Goal: Task Accomplishment & Management: Manage account settings

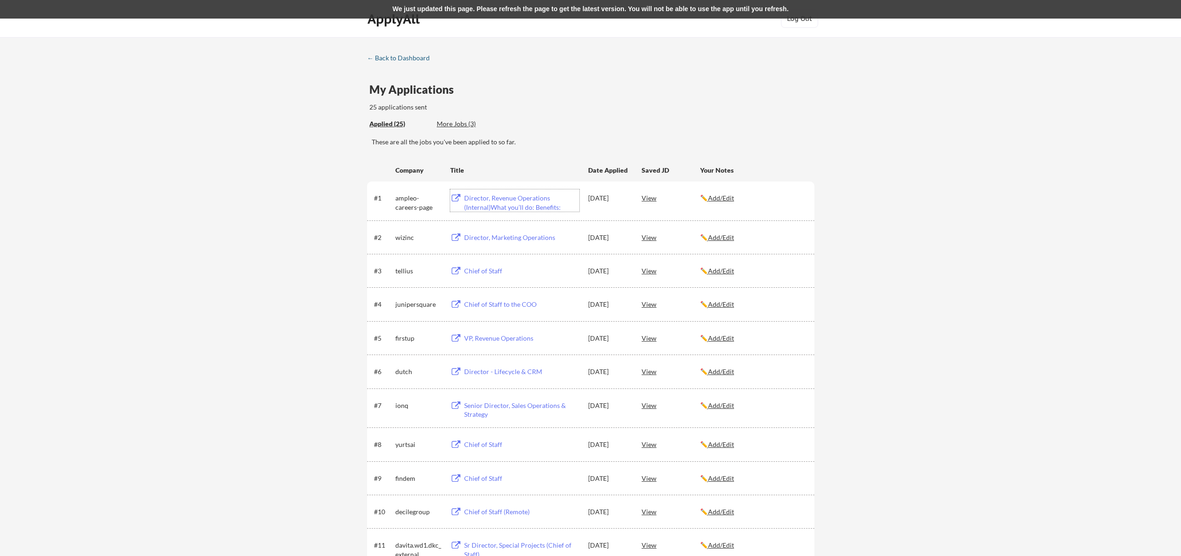
click at [405, 57] on div "← Back to Dashboard" at bounding box center [402, 58] width 70 height 7
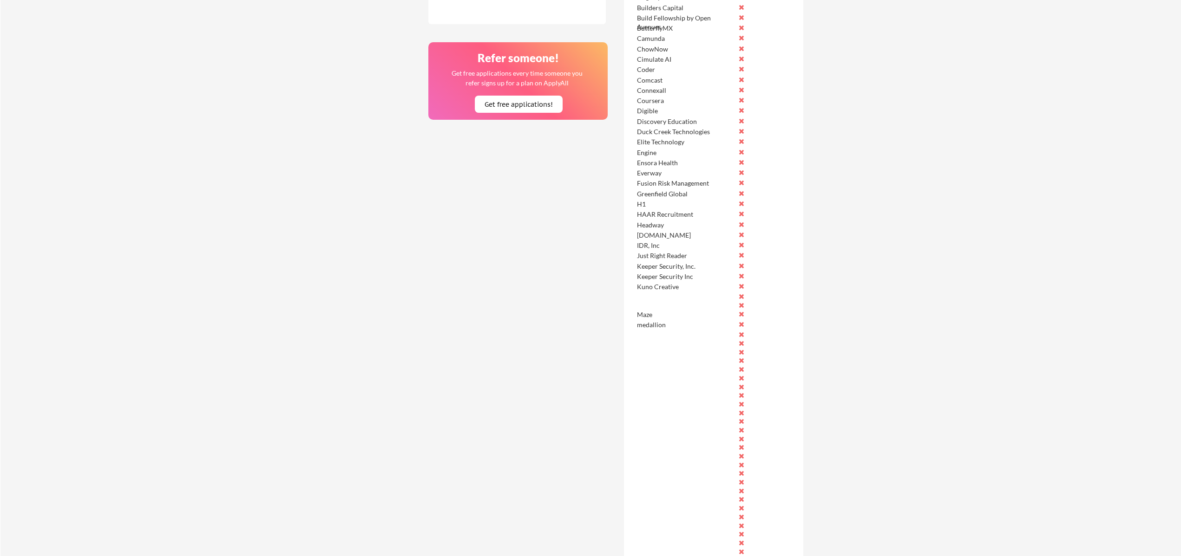
scroll to position [364, 0]
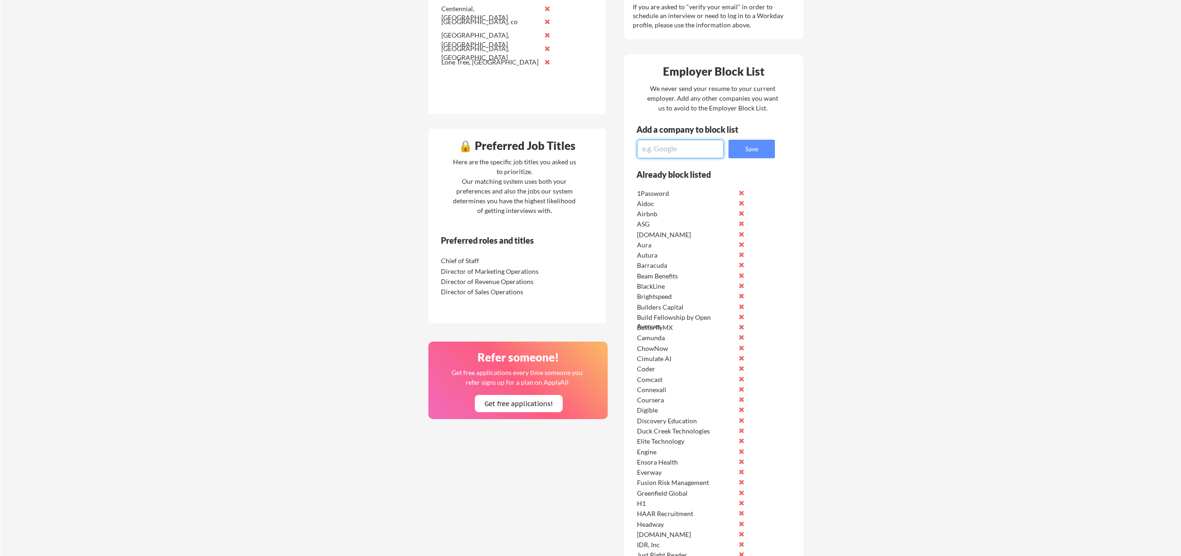
click at [670, 156] on textarea at bounding box center [680, 149] width 87 height 19
type textarea "DoorDash"
click at [763, 157] on button "Save" at bounding box center [751, 149] width 46 height 19
click at [682, 150] on textarea at bounding box center [680, 149] width 87 height 19
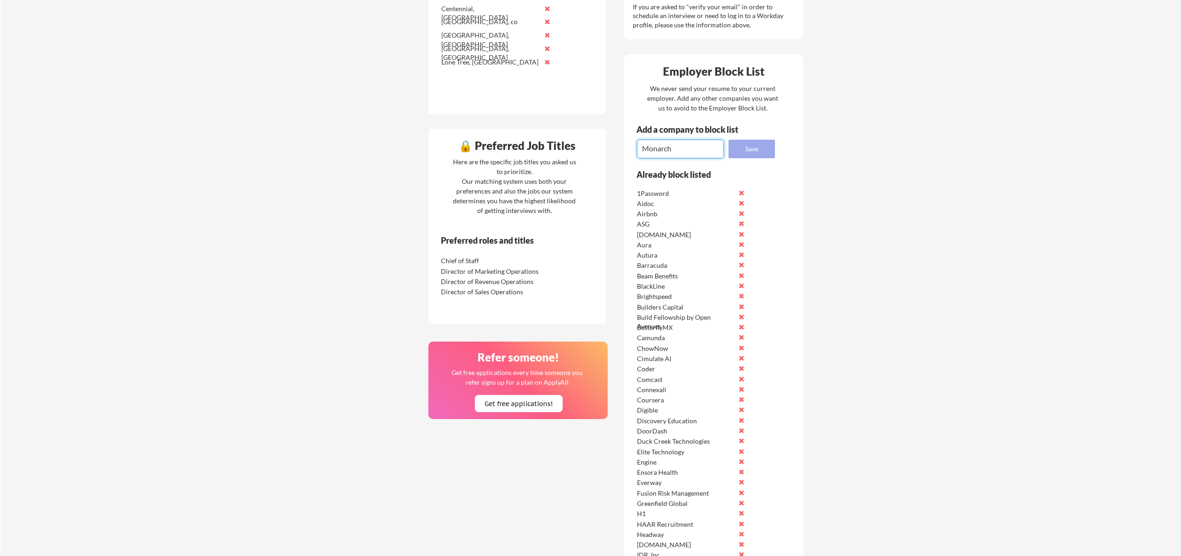
type textarea "Monarch"
click at [743, 151] on button "Save" at bounding box center [751, 149] width 46 height 19
click at [677, 151] on textarea at bounding box center [680, 149] width 87 height 19
type textarea "PushPress"
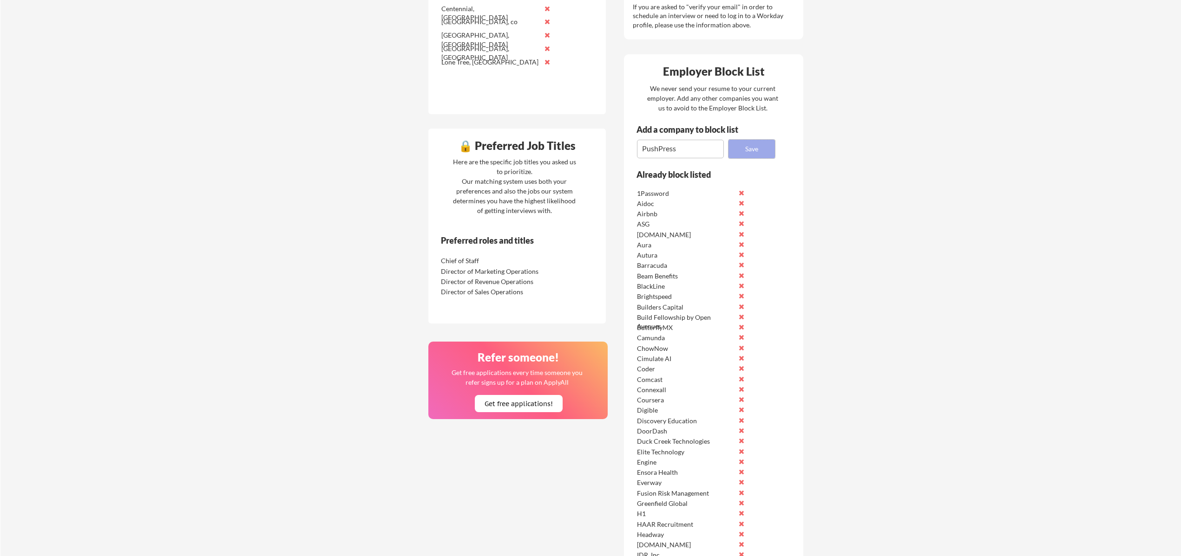
click at [749, 149] on button "Save" at bounding box center [751, 149] width 46 height 19
click at [695, 155] on textarea at bounding box center [680, 149] width 87 height 19
type textarea "Carlisle Construction"
click at [718, 146] on textarea "Carlisle Construction" at bounding box center [680, 149] width 87 height 19
click at [740, 151] on button "Save" at bounding box center [751, 149] width 46 height 19
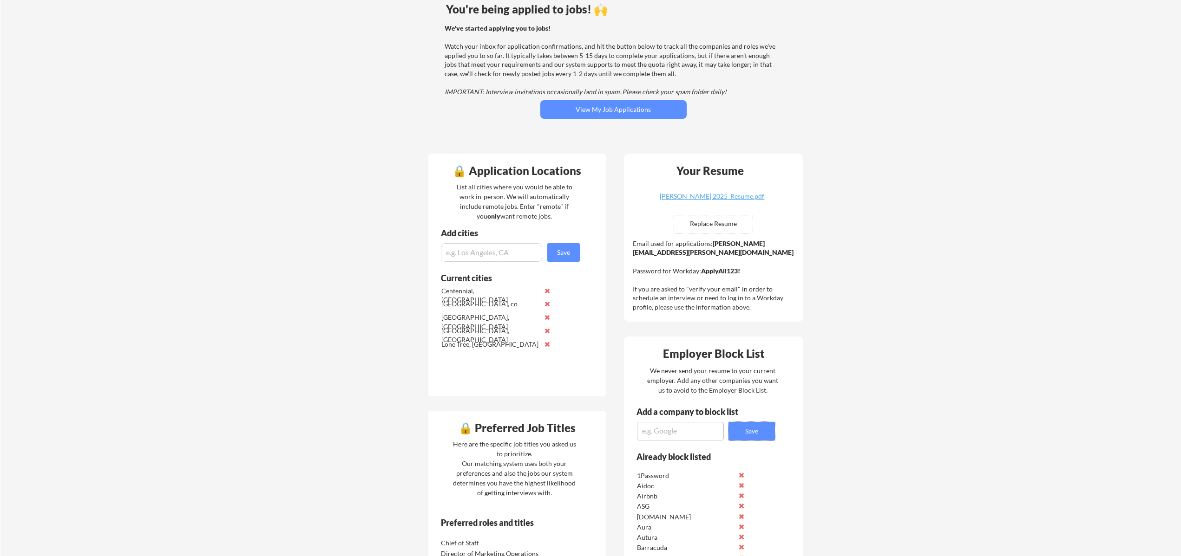
scroll to position [71, 0]
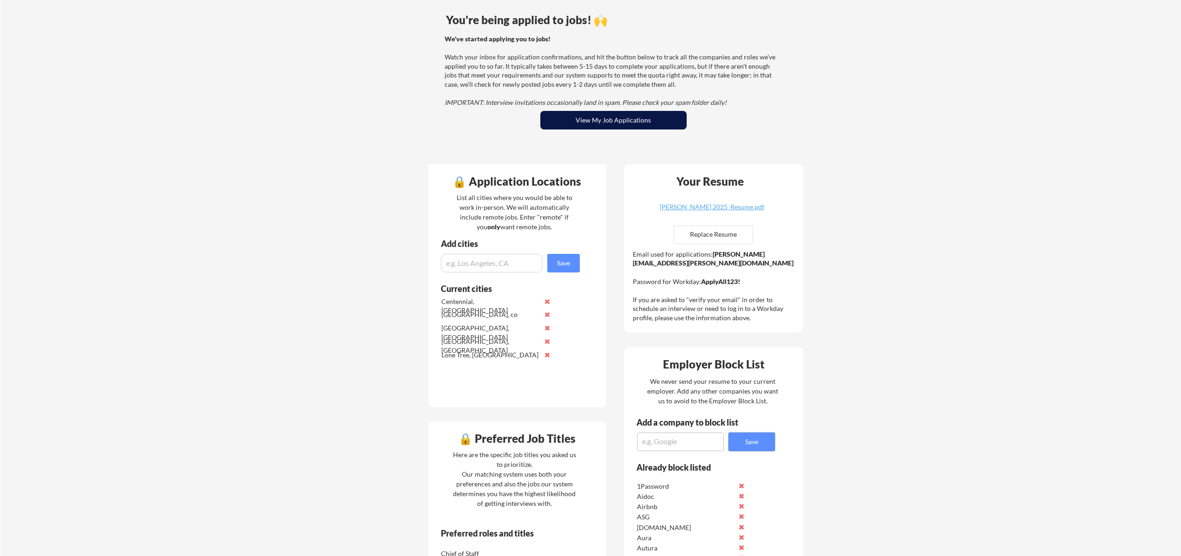
click at [608, 124] on button "View My Job Applications" at bounding box center [613, 120] width 146 height 19
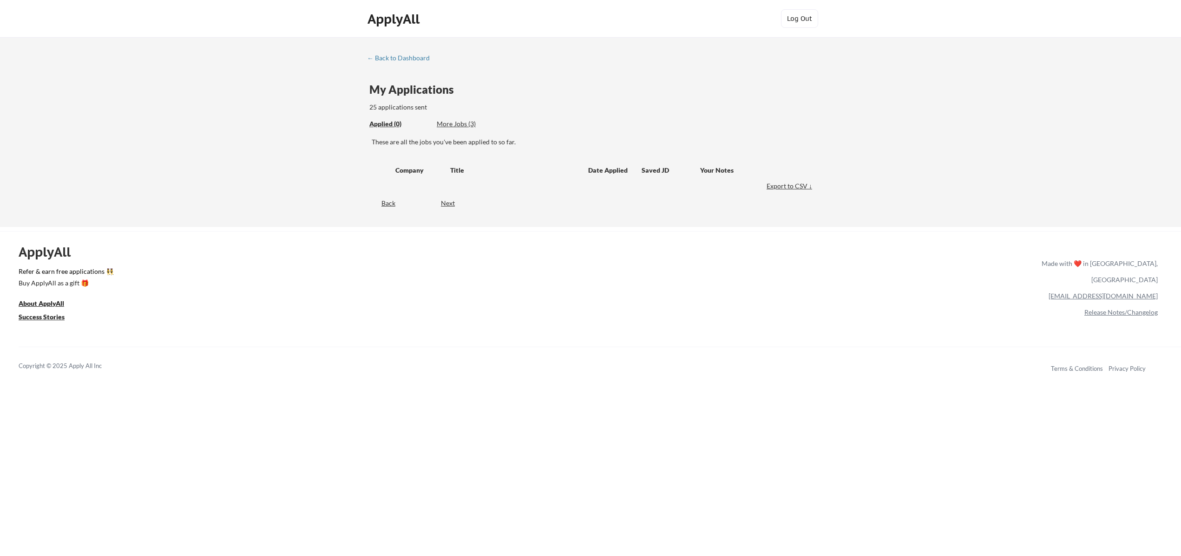
click at [470, 123] on div "More Jobs (3)" at bounding box center [471, 123] width 68 height 9
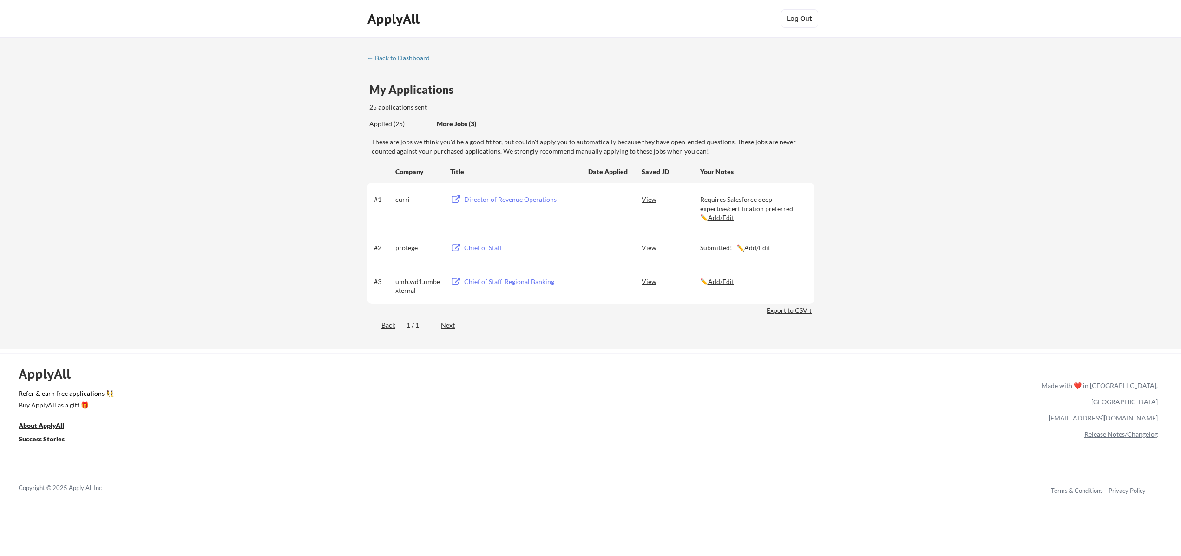
click at [507, 282] on div "Chief of Staff-Regional Banking" at bounding box center [521, 281] width 115 height 9
click at [381, 55] on div "← Back to Dashboard" at bounding box center [402, 58] width 70 height 7
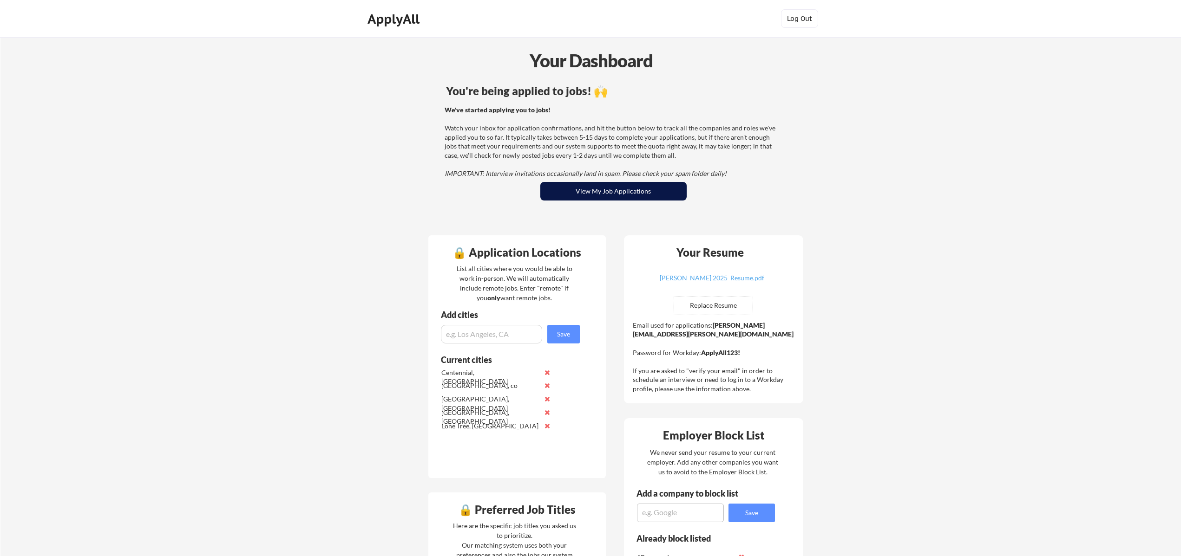
click at [623, 187] on button "View My Job Applications" at bounding box center [613, 191] width 146 height 19
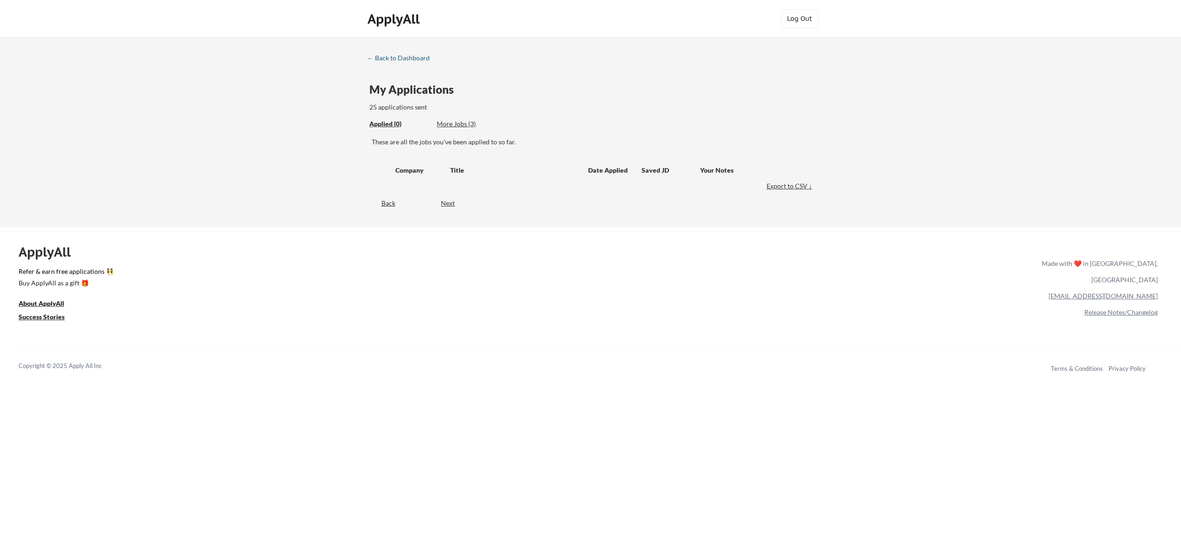
click at [393, 60] on div "← Back to Dashboard" at bounding box center [402, 58] width 70 height 7
